Goal: Information Seeking & Learning: Learn about a topic

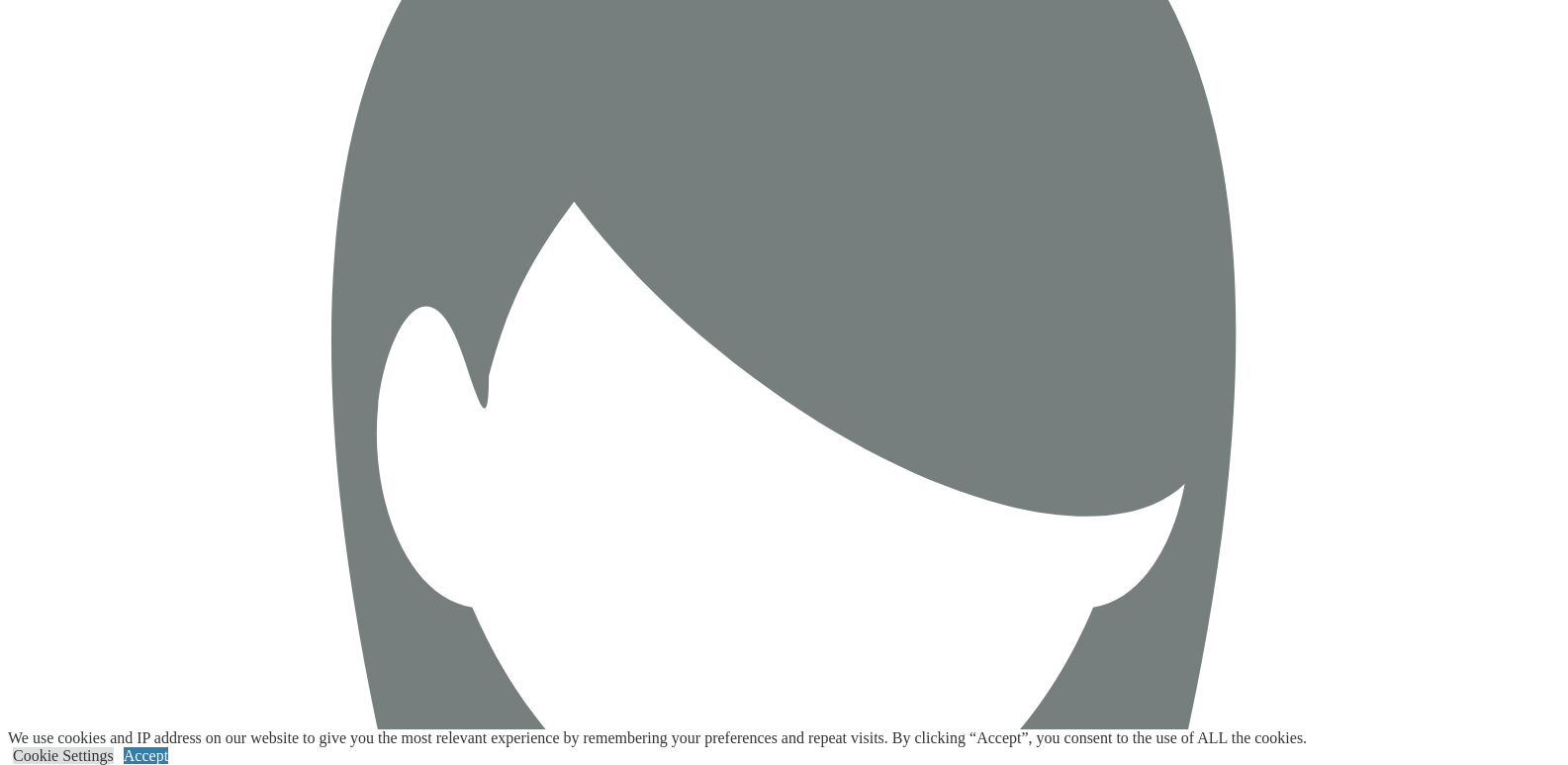
scroll to position [7225, 0]
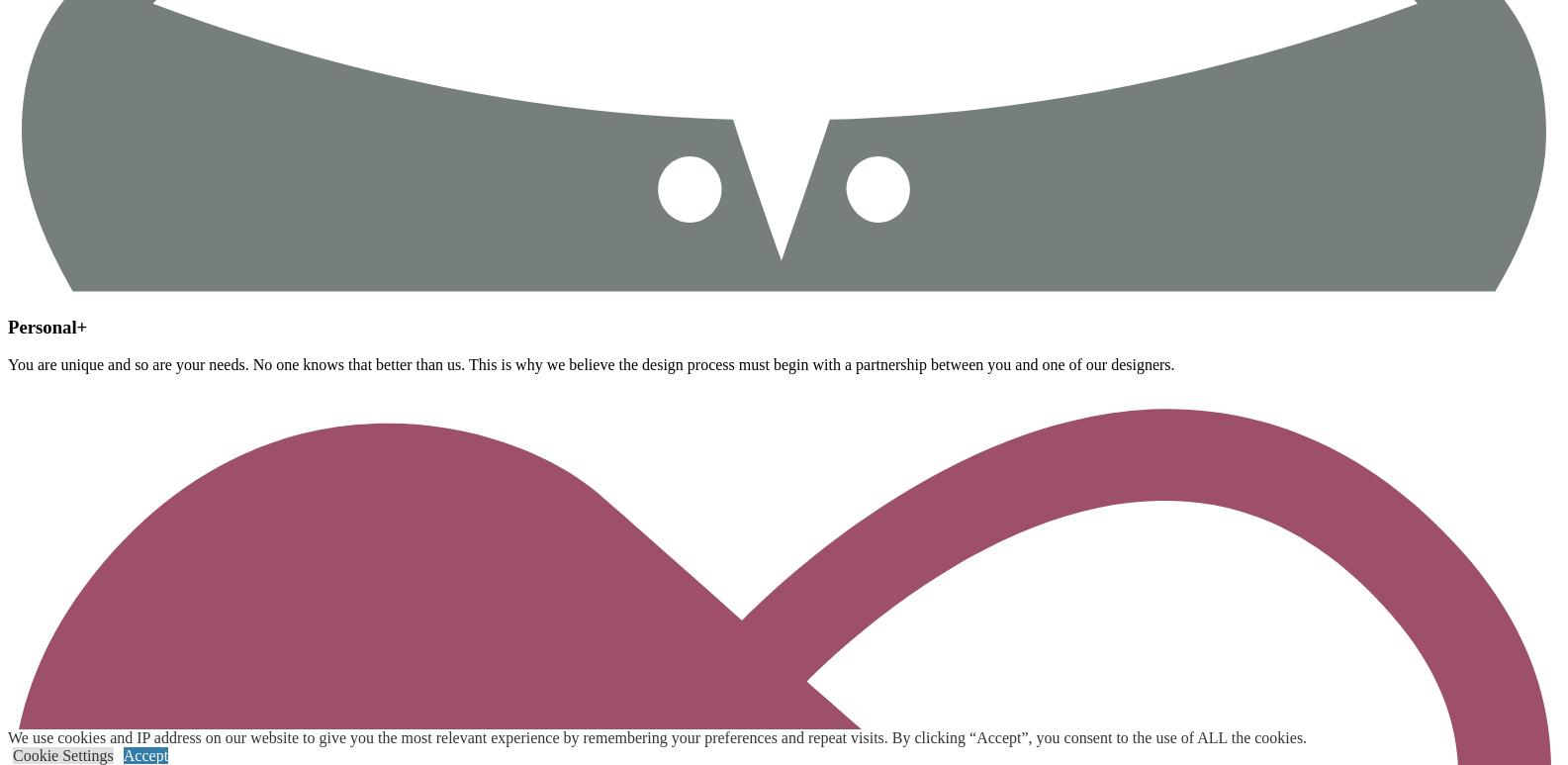
scroll to position [7675, 0]
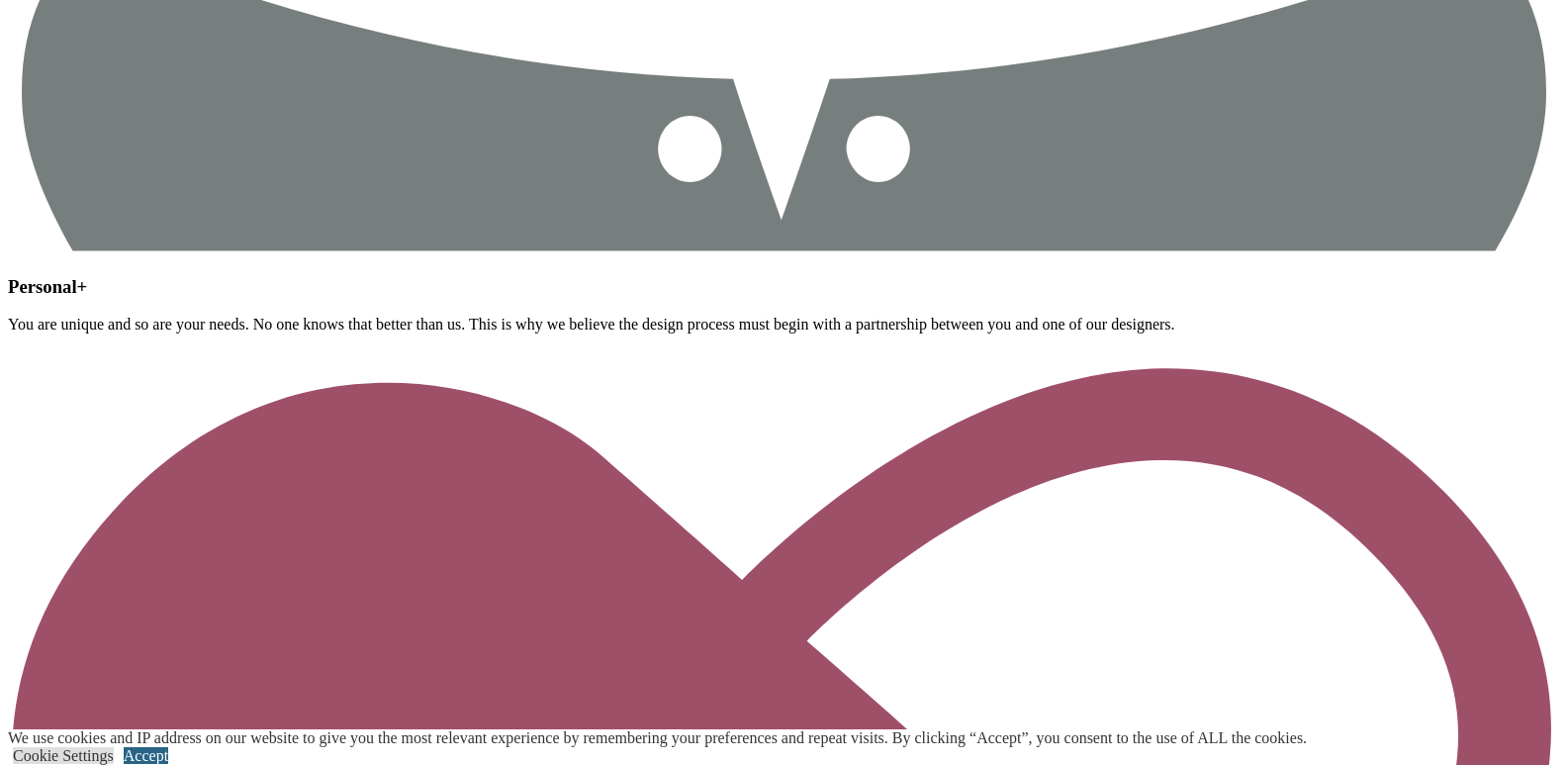
click at [168, 747] on link "Accept" at bounding box center [145, 755] width 45 height 17
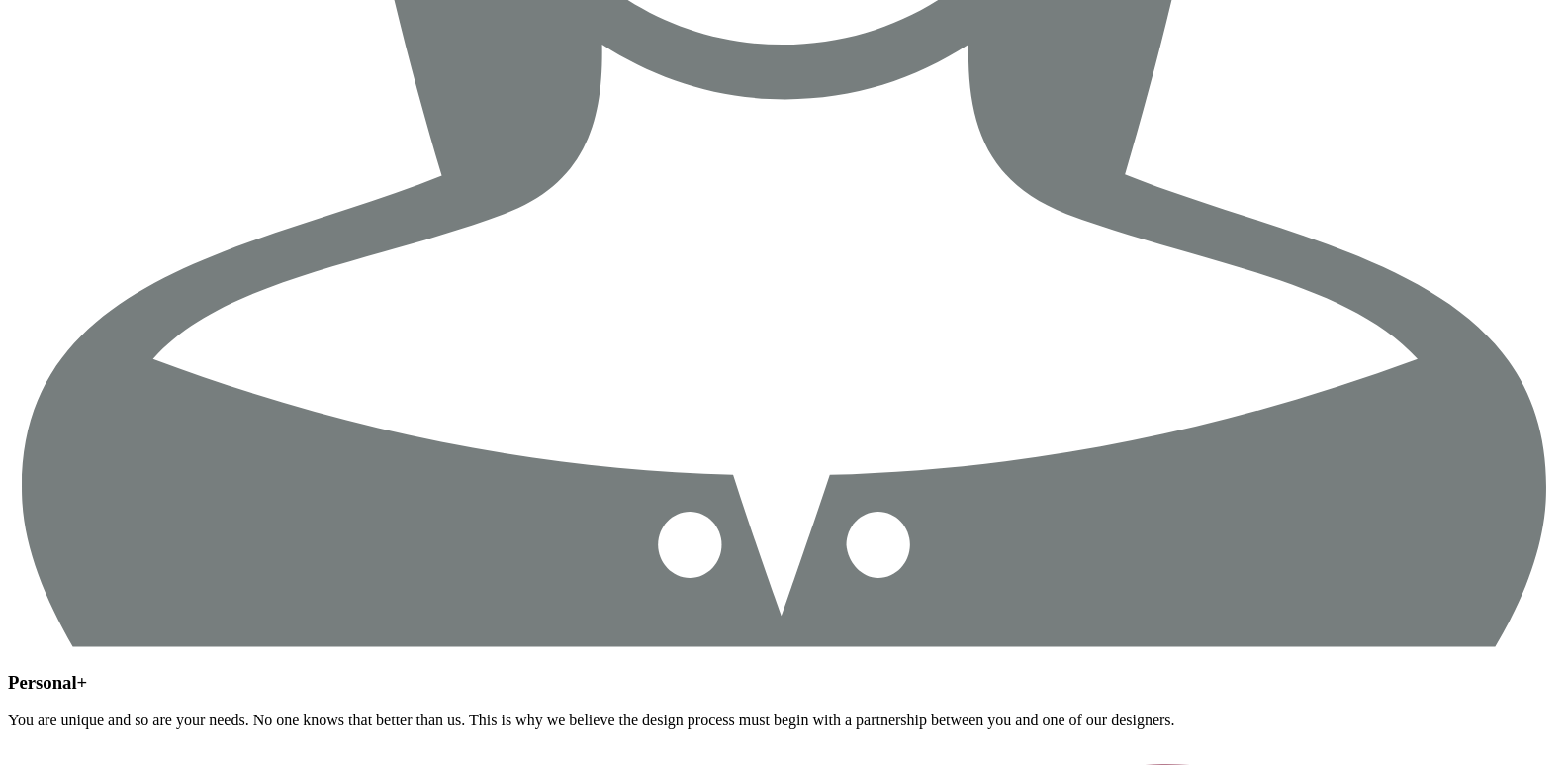
scroll to position [7181, 0]
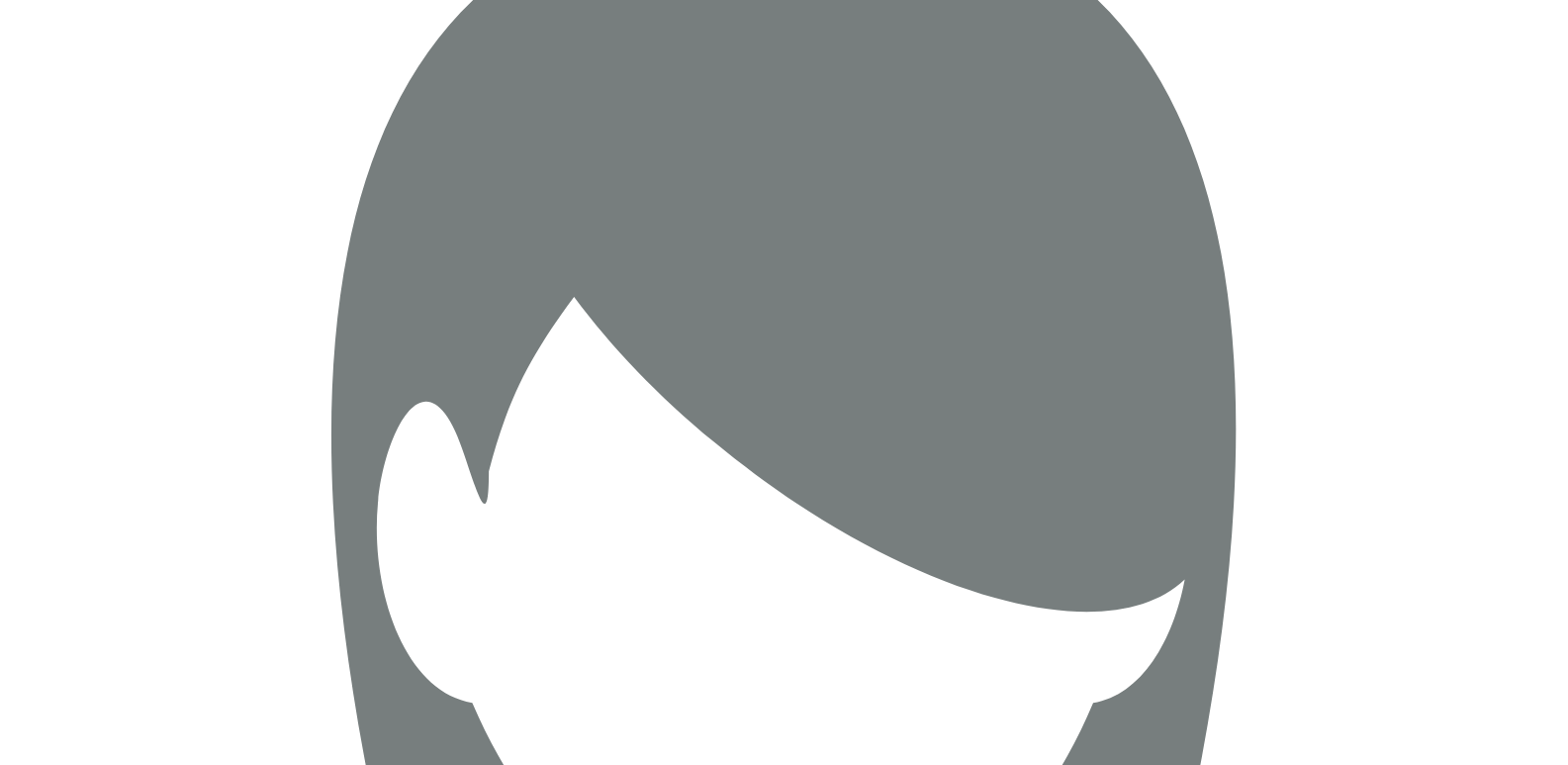
scroll to position [6136, 0]
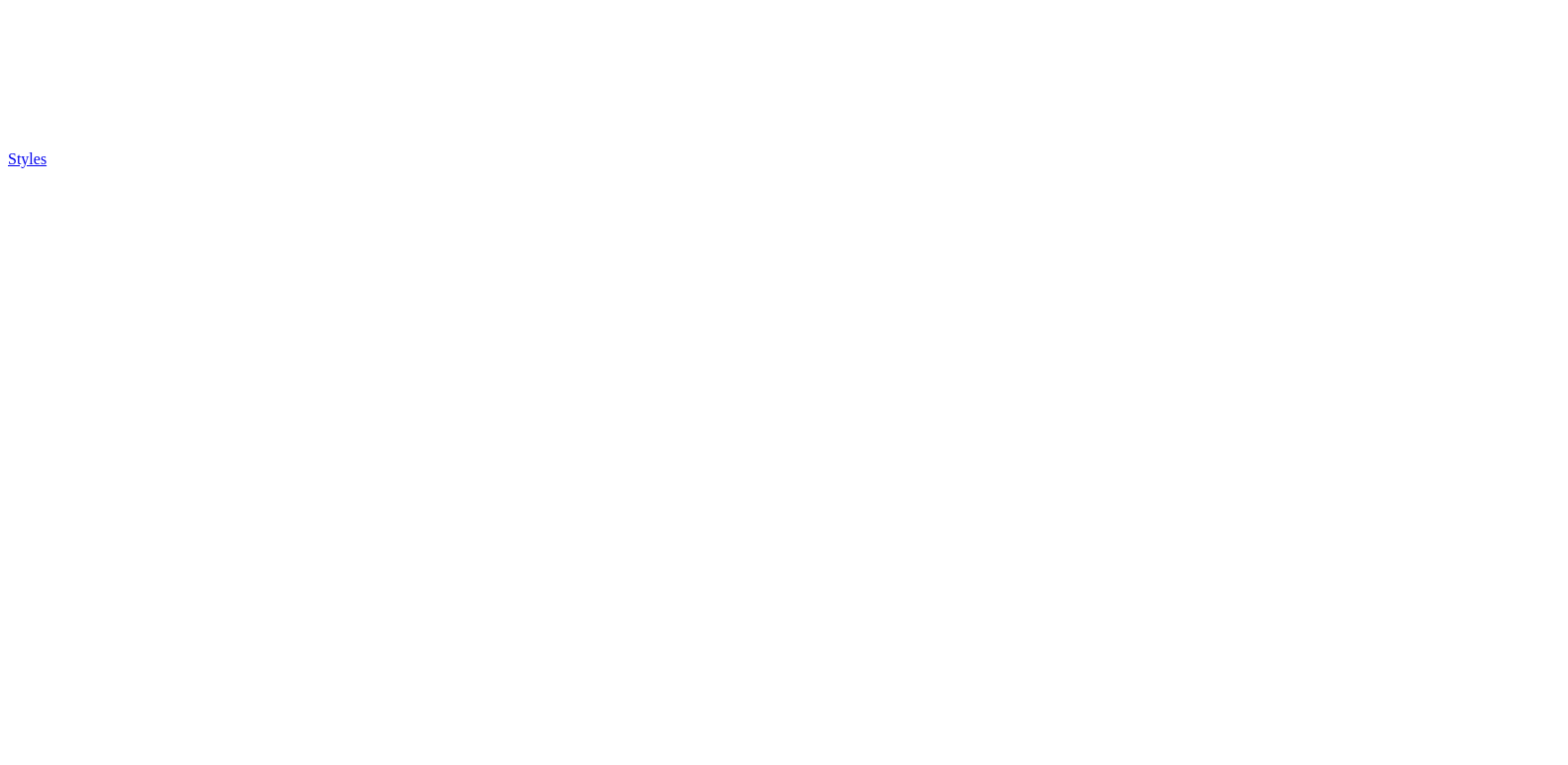
scroll to position [5434, 0]
